Goal: Task Accomplishment & Management: Manage account settings

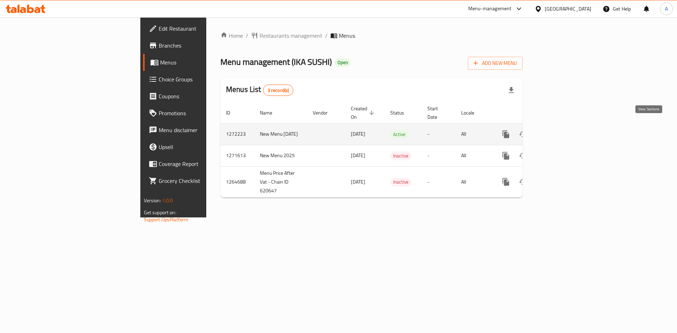
click at [560, 131] on icon "enhanced table" at bounding box center [556, 134] width 6 height 6
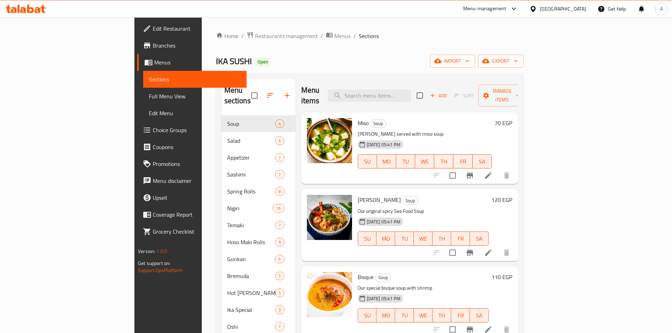
click at [348, 58] on div "IKA SUSHI Open import export" at bounding box center [369, 61] width 307 height 13
click at [406, 90] on input "search" at bounding box center [368, 96] width 83 height 12
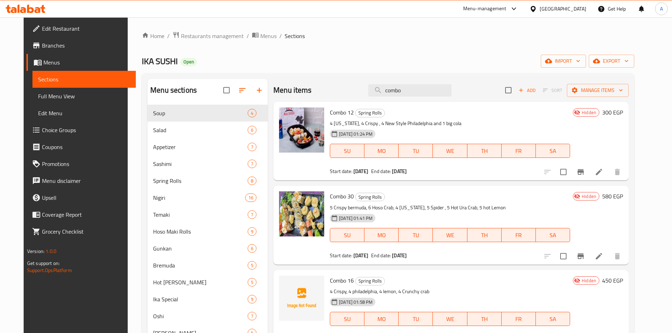
type input "combo"
click at [452, 50] on div "Home / Restaurants management / Menus / Sections IKA SUSHI Open import export M…" at bounding box center [388, 232] width 492 height 403
click at [628, 57] on span "export" at bounding box center [611, 61] width 34 height 9
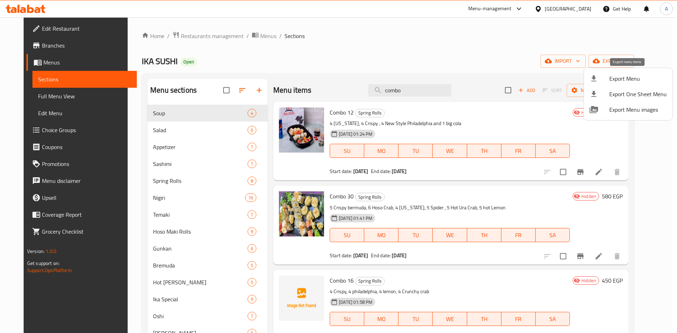
click at [629, 78] on span "Export Menu" at bounding box center [637, 78] width 57 height 8
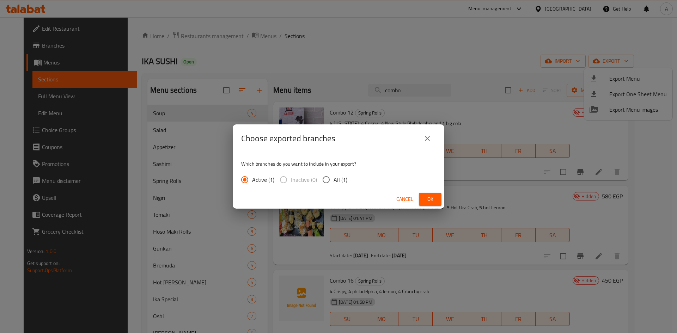
click at [335, 176] on span "All (1)" at bounding box center [340, 180] width 14 height 8
click at [333, 176] on input "All (1)" at bounding box center [326, 179] width 15 height 15
radio input "true"
drag, startPoint x: 426, startPoint y: 198, endPoint x: 421, endPoint y: 196, distance: 5.6
click at [426, 199] on span "Ok" at bounding box center [429, 199] width 11 height 9
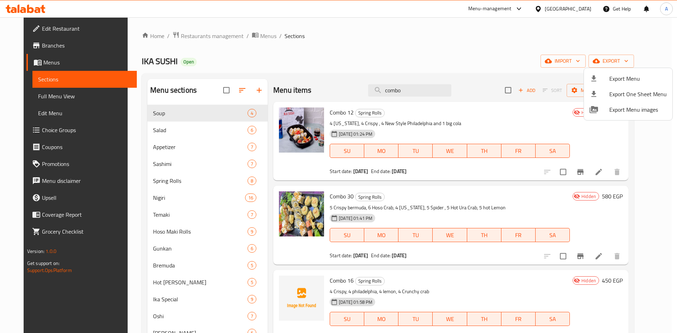
click at [390, 183] on div at bounding box center [338, 166] width 677 height 333
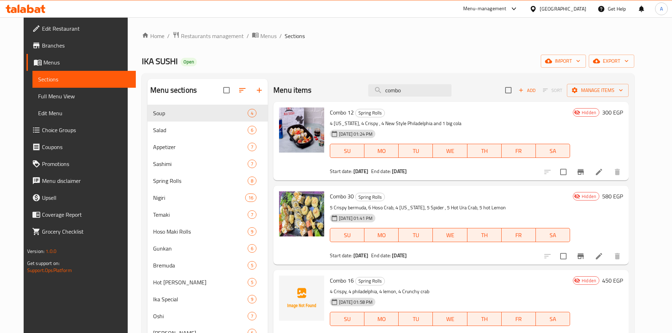
click at [608, 173] on li at bounding box center [599, 172] width 20 height 13
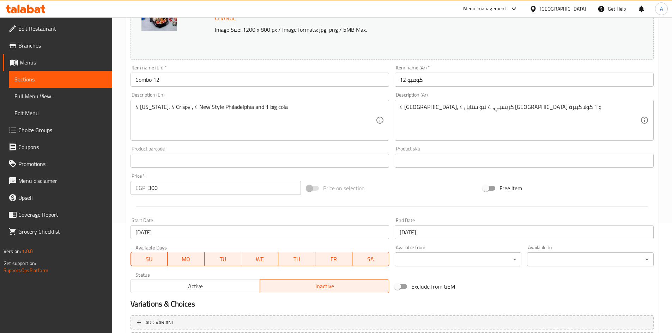
scroll to position [175, 0]
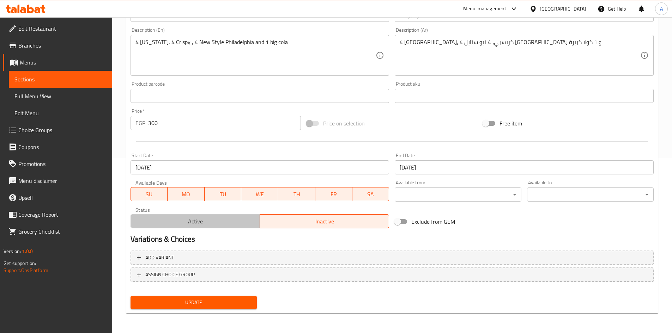
click at [227, 216] on span "Active" at bounding box center [195, 221] width 123 height 10
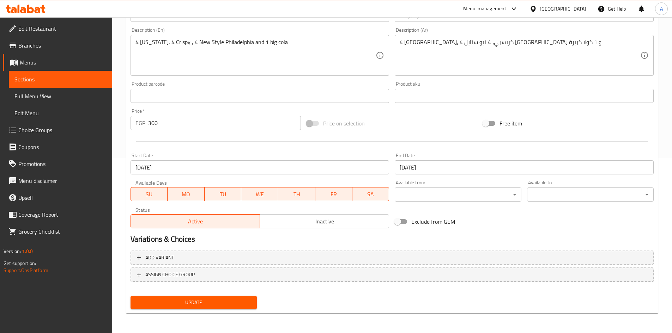
click at [211, 304] on span "Update" at bounding box center [193, 302] width 115 height 9
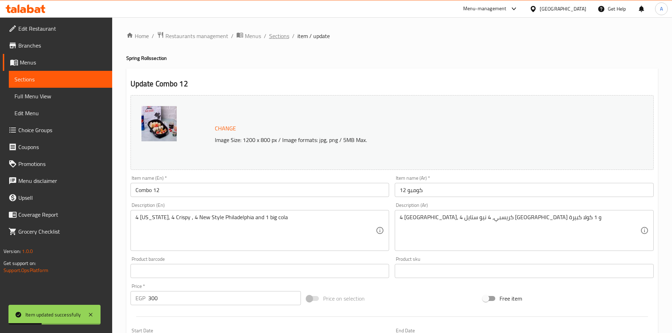
click at [270, 37] on span "Sections" at bounding box center [279, 36] width 20 height 8
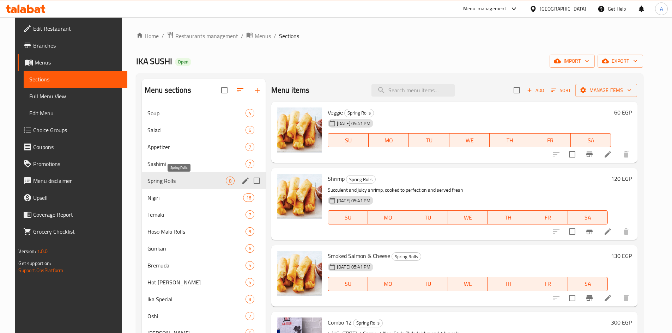
click at [161, 184] on span "Spring Rolls" at bounding box center [186, 181] width 78 height 8
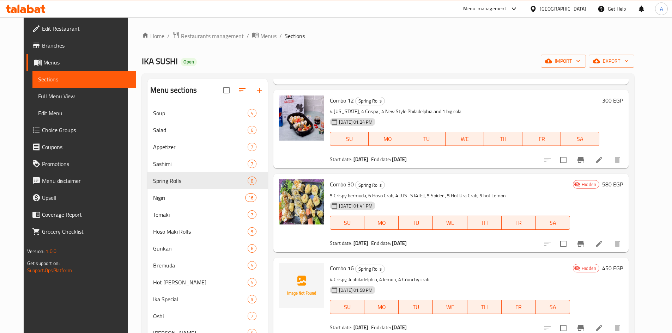
scroll to position [247, 0]
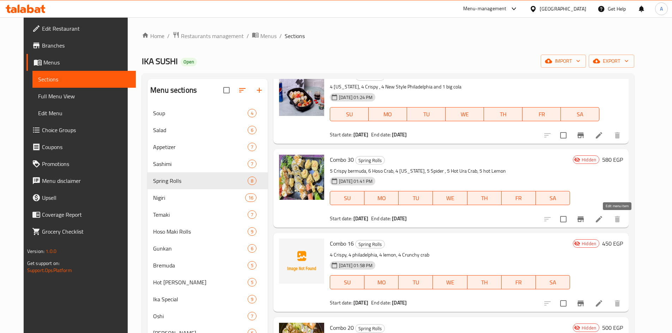
click at [603, 221] on icon at bounding box center [598, 219] width 8 height 8
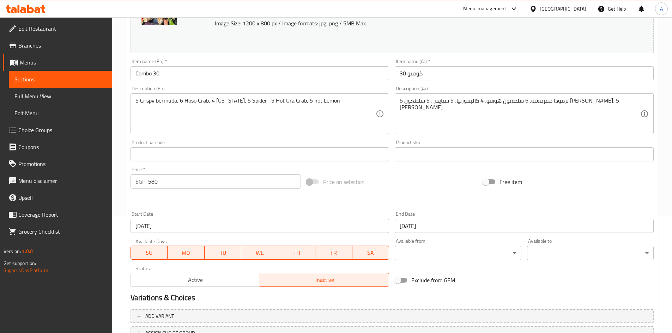
scroll to position [175, 0]
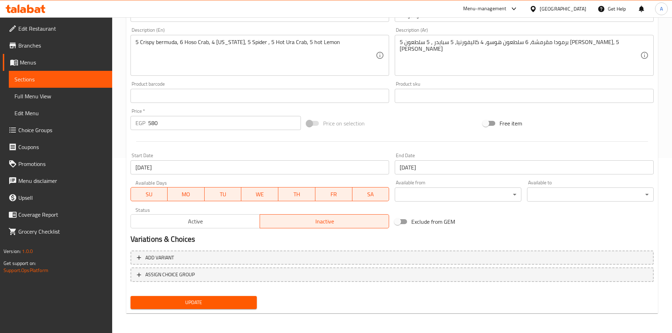
click at [228, 222] on span "Active" at bounding box center [195, 221] width 123 height 10
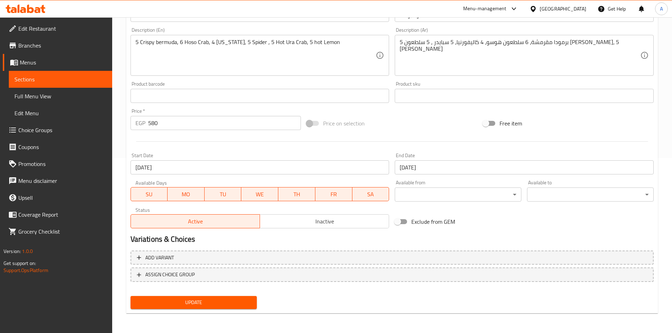
click at [206, 297] on button "Update" at bounding box center [193, 302] width 127 height 13
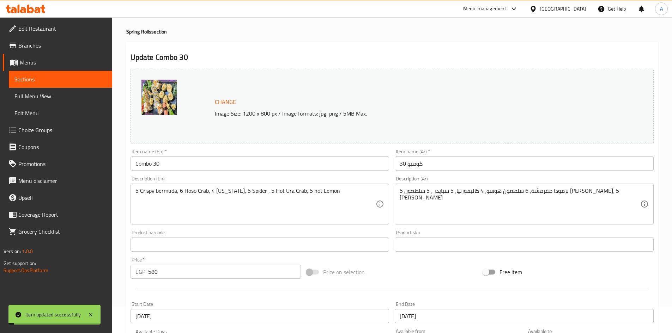
scroll to position [0, 0]
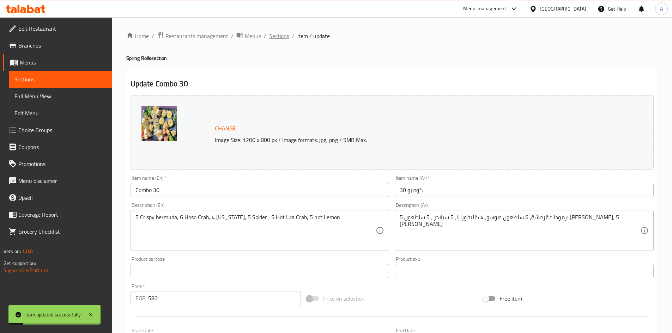
click at [273, 37] on span "Sections" at bounding box center [279, 36] width 20 height 8
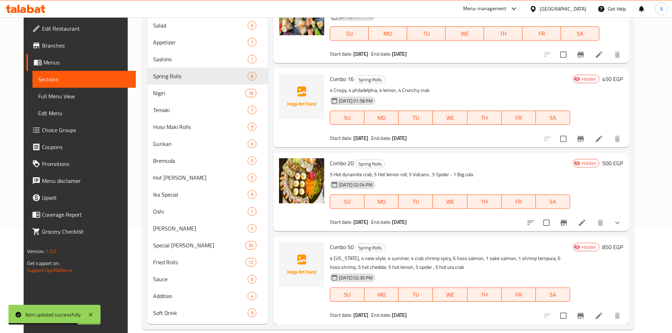
scroll to position [116, 0]
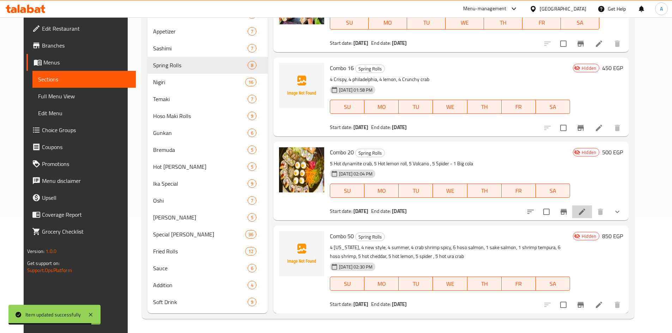
click at [592, 216] on li at bounding box center [582, 212] width 20 height 13
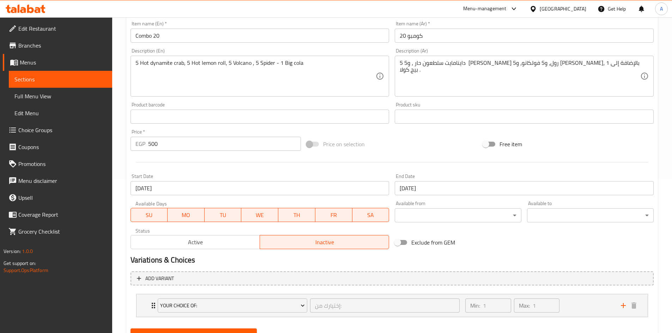
scroll to position [187, 0]
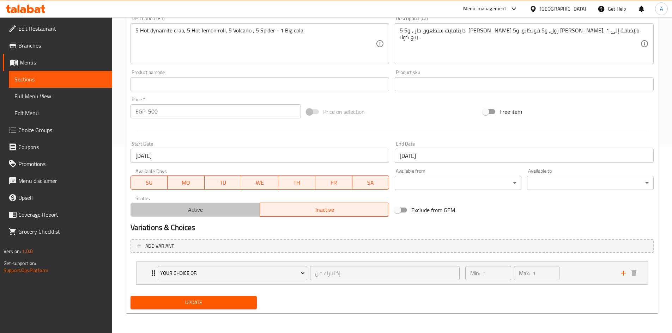
click at [206, 215] on button "Active" at bounding box center [194, 210] width 129 height 14
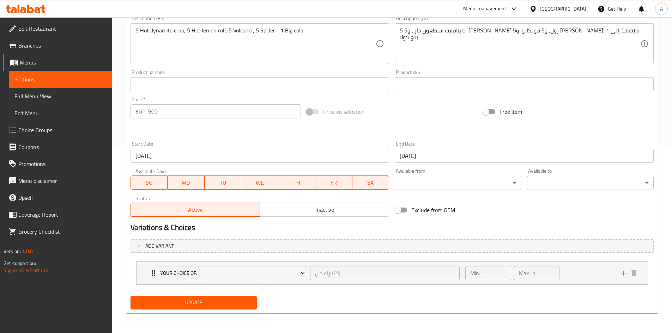
click at [176, 307] on span "Update" at bounding box center [193, 302] width 115 height 9
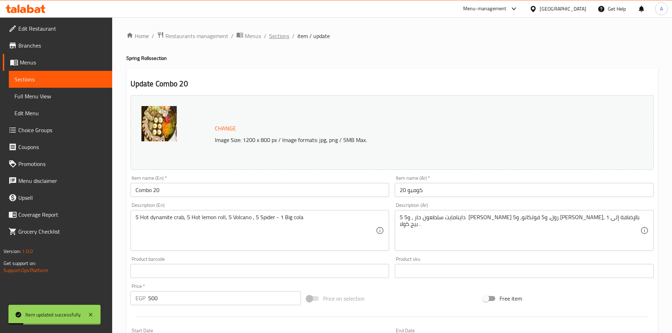
click at [278, 38] on span "Sections" at bounding box center [279, 36] width 20 height 8
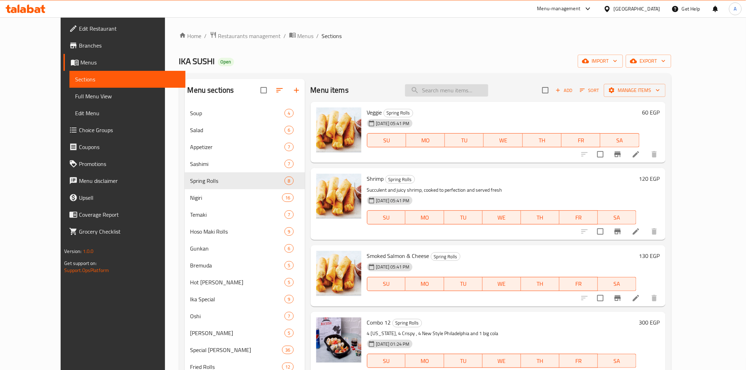
click at [480, 95] on input "search" at bounding box center [446, 90] width 83 height 12
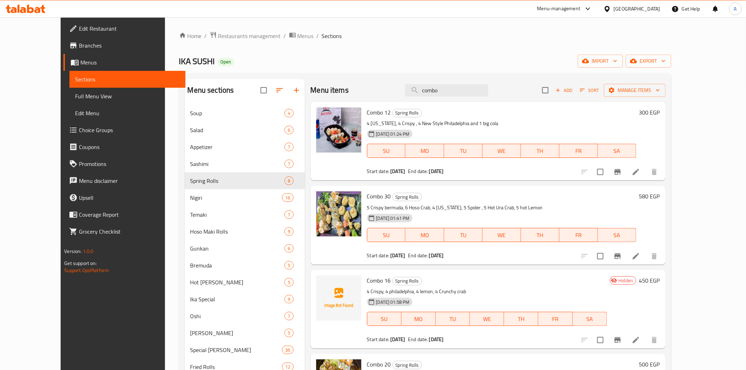
type input "combo"
click at [465, 116] on h6 "Combo 12 Spring Rolls" at bounding box center [501, 113] width 269 height 10
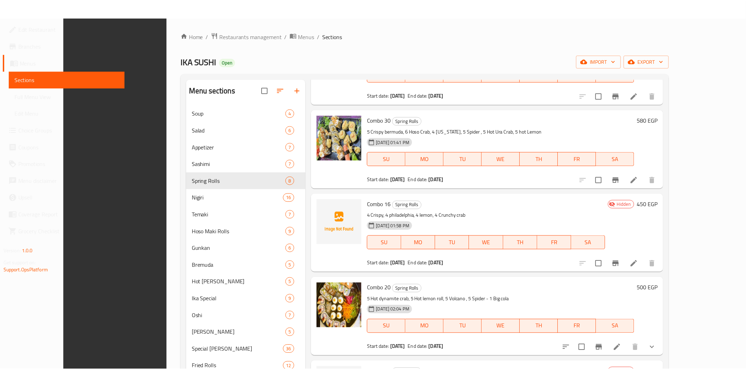
scroll to position [99, 0]
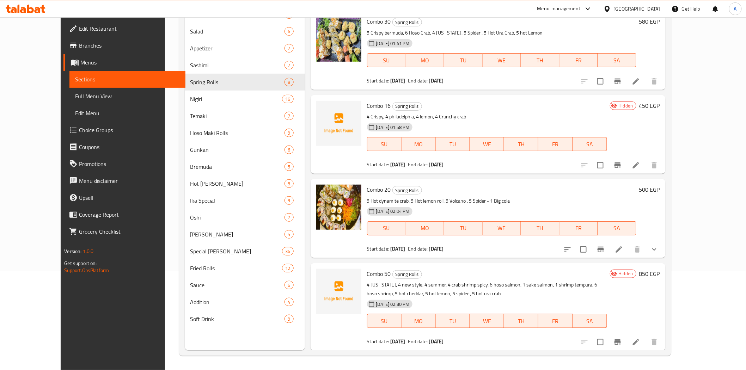
click at [498, 106] on h6 "Combo 16 Spring Rolls" at bounding box center [487, 106] width 240 height 10
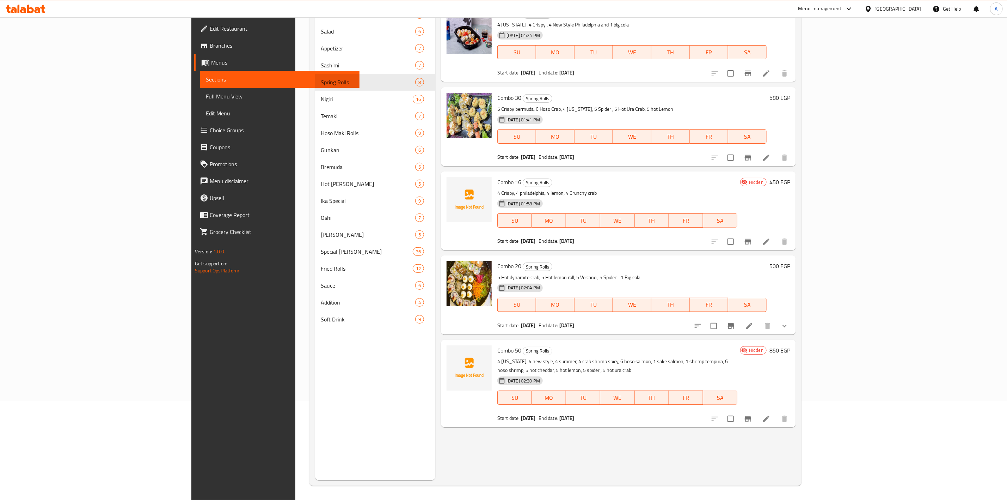
click at [545, 333] on div "Menu items combo Add Sort Manage items Combo 12 Spring Rolls 4 [US_STATE], 4 Cr…" at bounding box center [615, 230] width 361 height 500
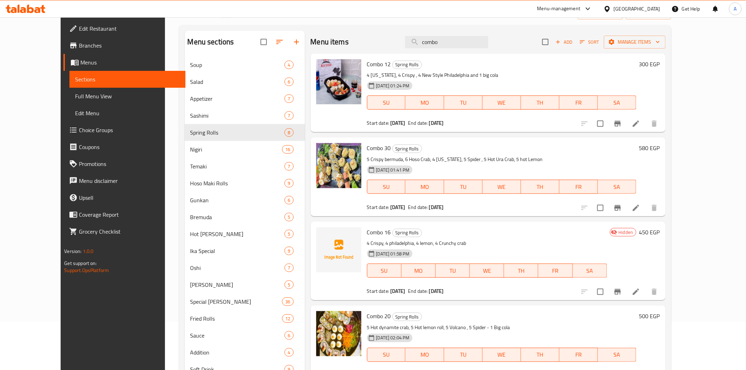
scroll to position [0, 0]
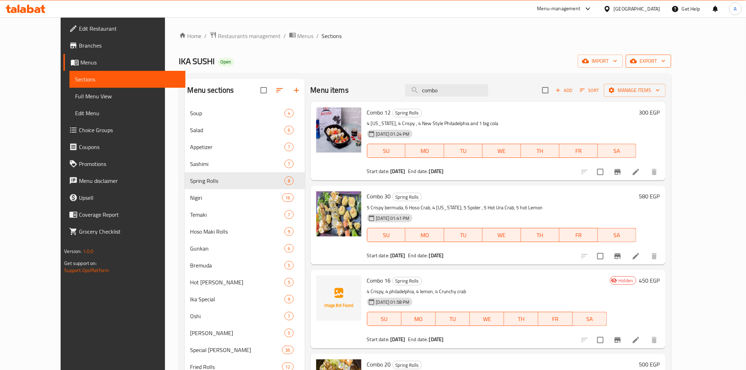
click at [666, 58] on span "export" at bounding box center [648, 61] width 34 height 9
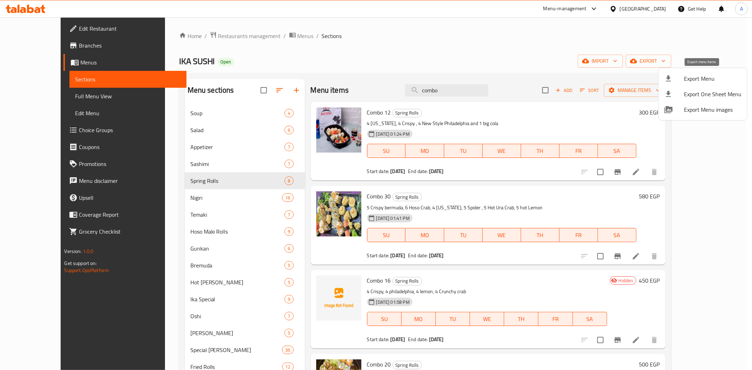
click at [676, 80] on span "Export Menu" at bounding box center [712, 78] width 57 height 8
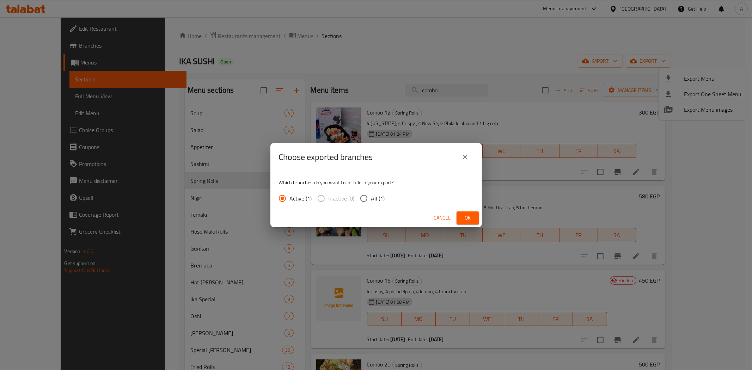
click at [363, 200] on input "All (1)" at bounding box center [363, 198] width 15 height 15
radio input "true"
click at [466, 216] on span "Ok" at bounding box center [467, 218] width 11 height 9
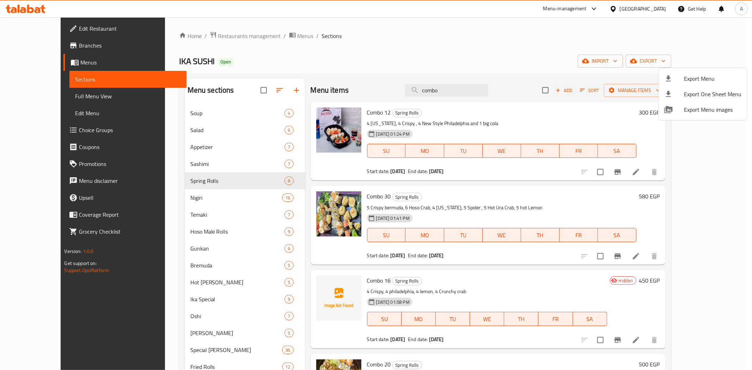
click at [417, 47] on div at bounding box center [376, 185] width 752 height 370
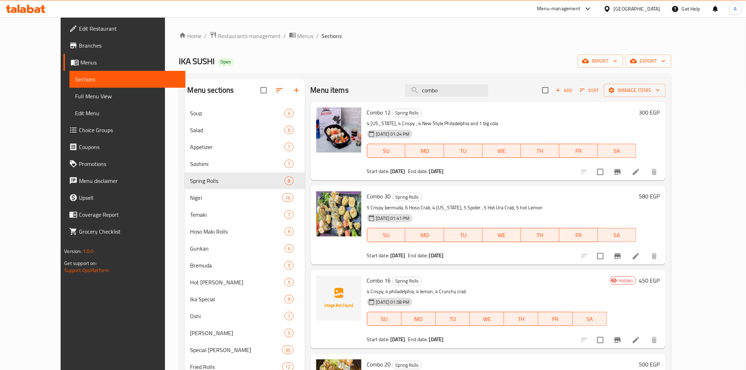
click at [354, 47] on div "Home / Restaurants management / Menus / Sections IKA SUSHI Open import export M…" at bounding box center [425, 242] width 492 height 423
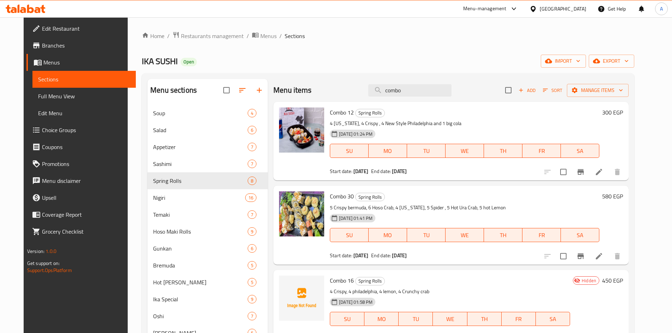
click at [336, 33] on ol "Home / Restaurants management / Menus / Sections" at bounding box center [388, 35] width 492 height 9
click at [42, 44] on span "Branches" at bounding box center [86, 45] width 88 height 8
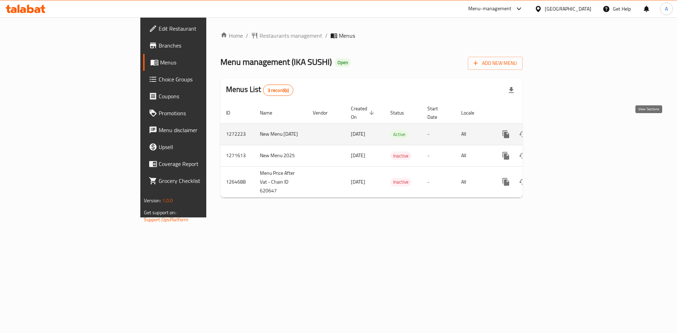
click at [560, 131] on icon "enhanced table" at bounding box center [556, 134] width 6 height 6
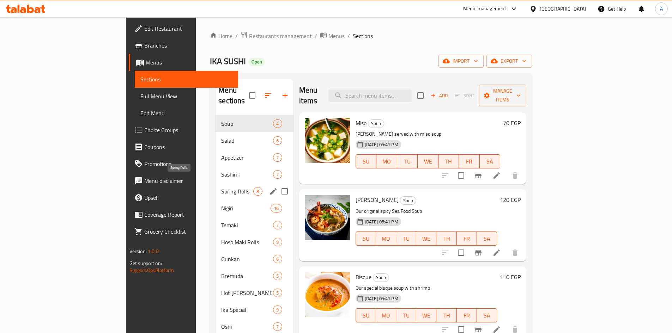
click at [221, 187] on span "Spring Rolls" at bounding box center [237, 191] width 32 height 8
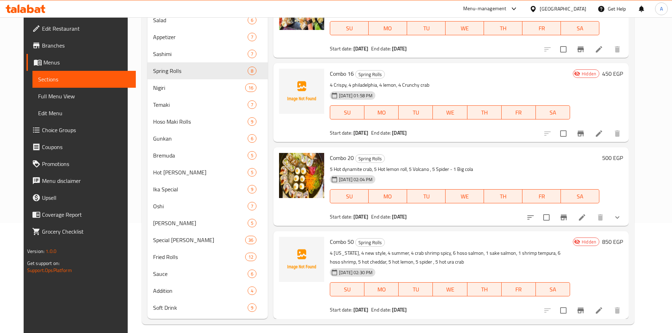
scroll to position [116, 0]
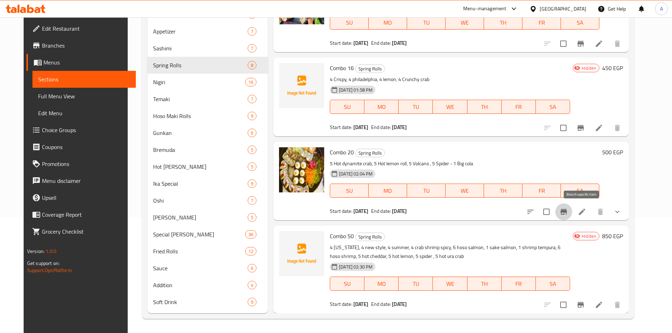
click at [572, 210] on button "Branch-specific-item" at bounding box center [563, 211] width 17 height 17
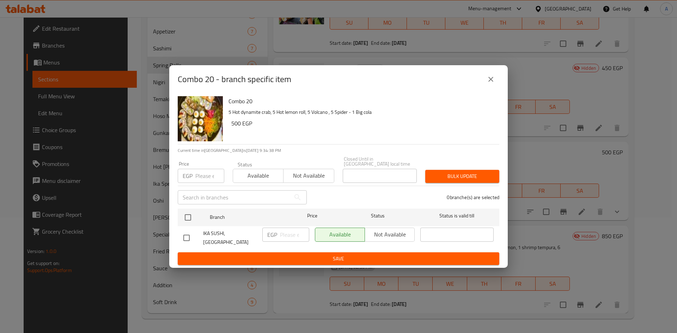
click at [486, 82] on button "close" at bounding box center [490, 79] width 17 height 17
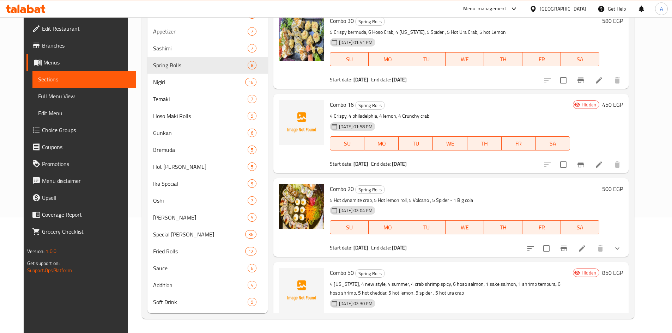
scroll to position [307, 0]
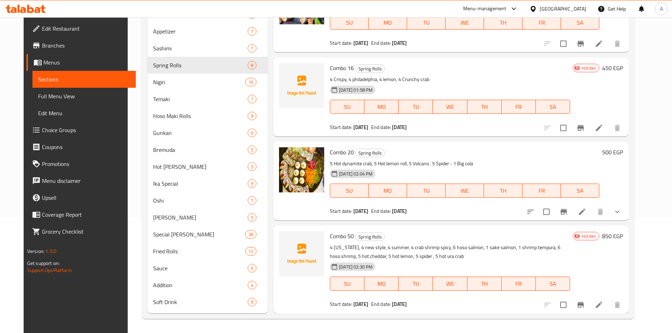
click at [580, 8] on div "[GEOGRAPHIC_DATA]" at bounding box center [562, 9] width 47 height 8
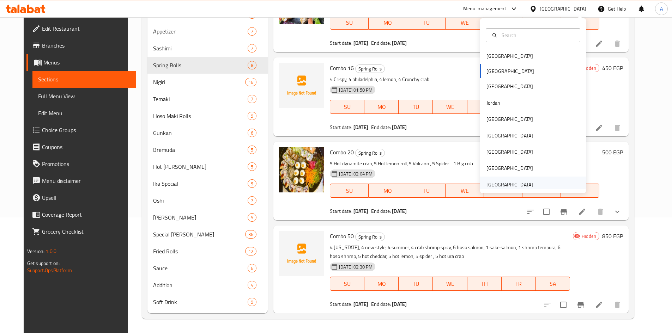
click at [523, 185] on div "United Arab Emirates" at bounding box center [509, 185] width 47 height 8
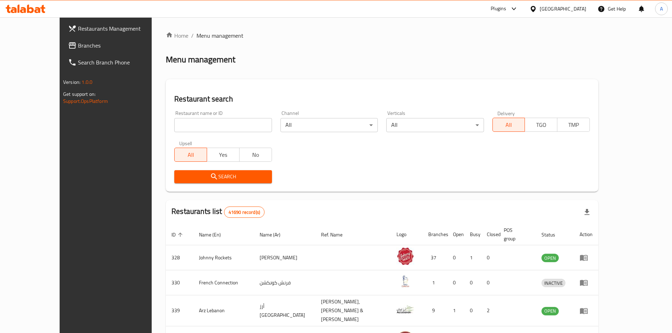
click at [78, 46] on span "Branches" at bounding box center [122, 45] width 88 height 8
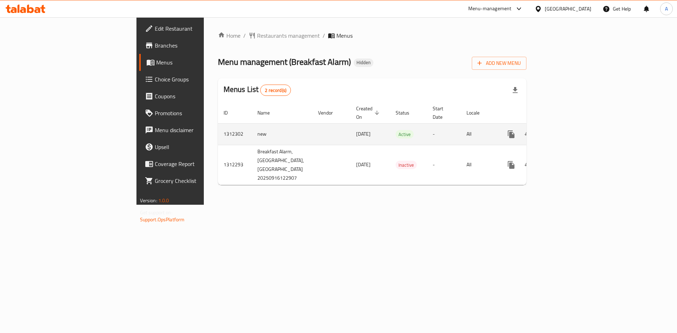
click at [565, 131] on icon "enhanced table" at bounding box center [562, 134] width 6 height 6
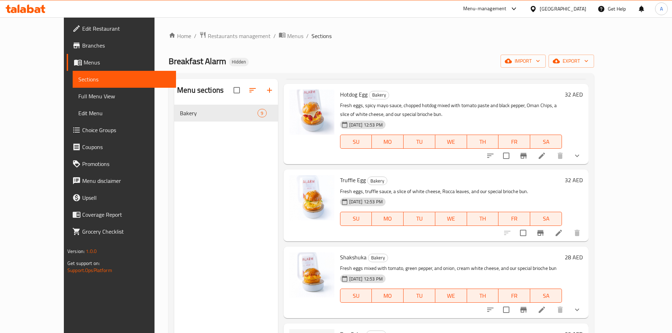
scroll to position [317, 0]
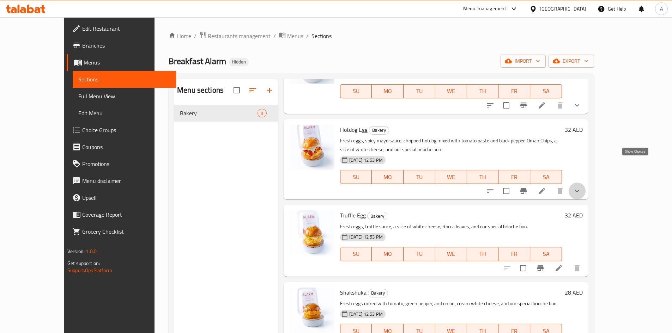
click at [581, 187] on icon "show more" at bounding box center [576, 191] width 8 height 8
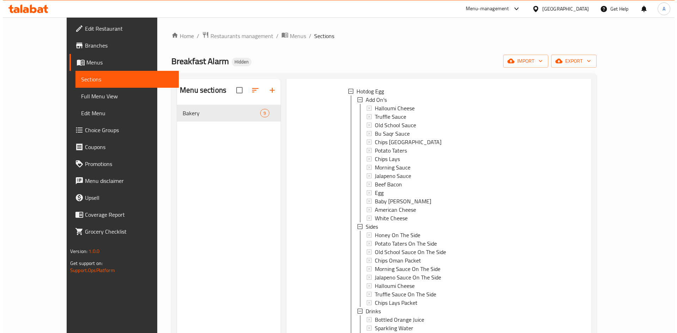
scroll to position [458, 0]
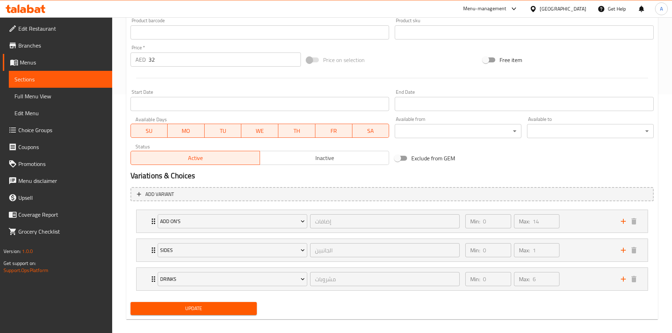
scroll to position [245, 0]
